Goal: Information Seeking & Learning: Learn about a topic

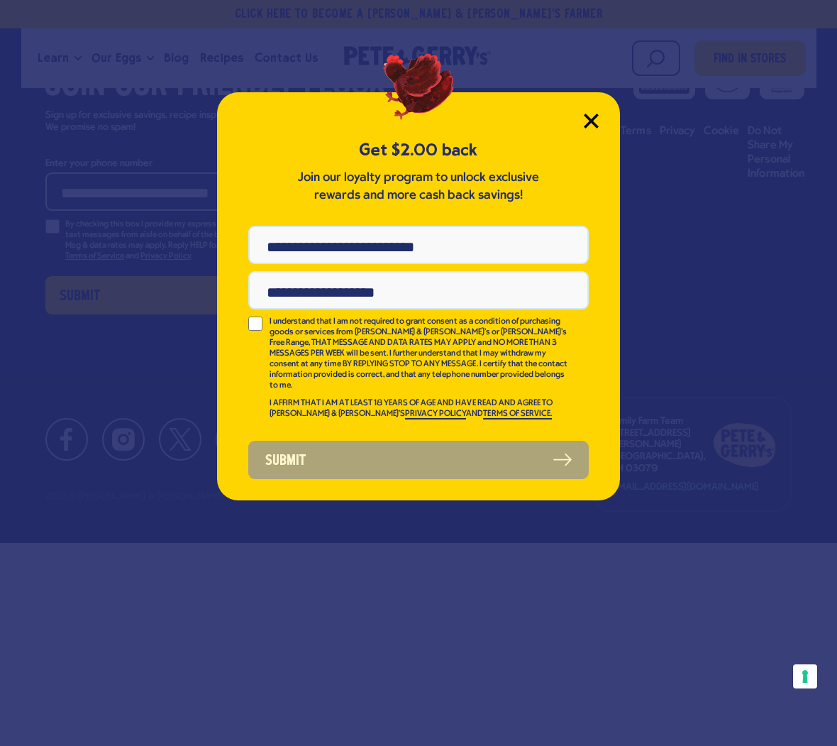
click at [406, 120] on icon "Close Modal" at bounding box center [591, 120] width 15 height 15
